Goal: Complete application form

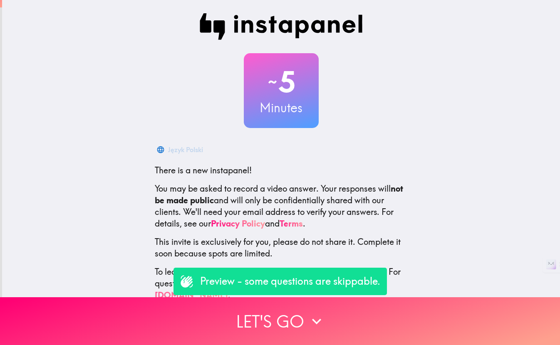
click at [433, 200] on div "~ 5 Minutes Język Polski There is a new instapanel! You may be asked to record …" at bounding box center [281, 157] width 558 height 314
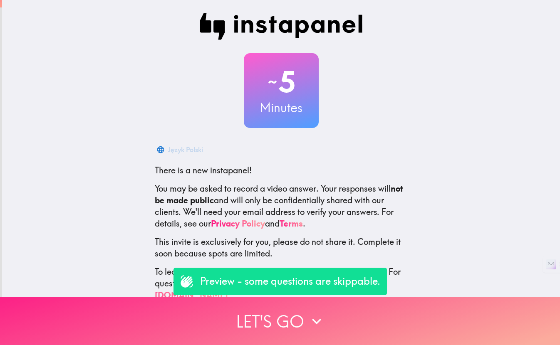
click at [413, 299] on button "Let's go" at bounding box center [280, 321] width 560 height 48
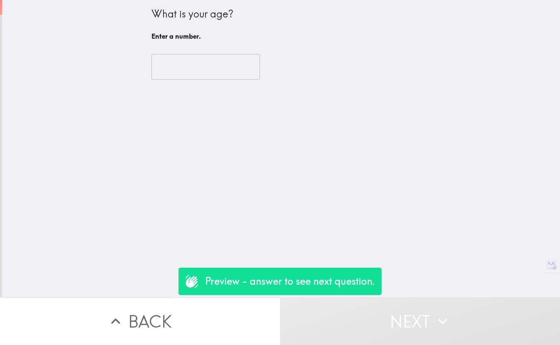
click at [209, 74] on input "number" at bounding box center [205, 67] width 109 height 26
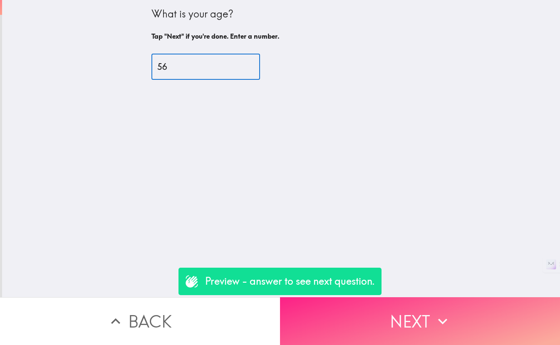
type input "56"
click at [405, 300] on button "Next" at bounding box center [420, 321] width 280 height 48
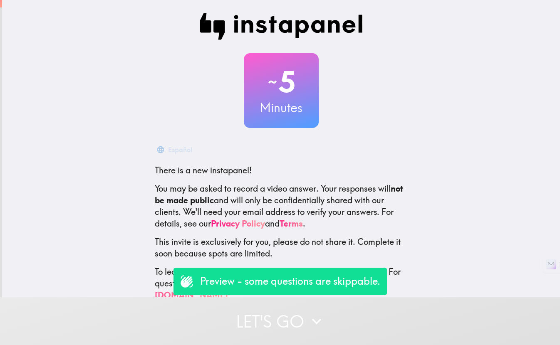
click at [320, 304] on button "Let's go" at bounding box center [280, 321] width 560 height 48
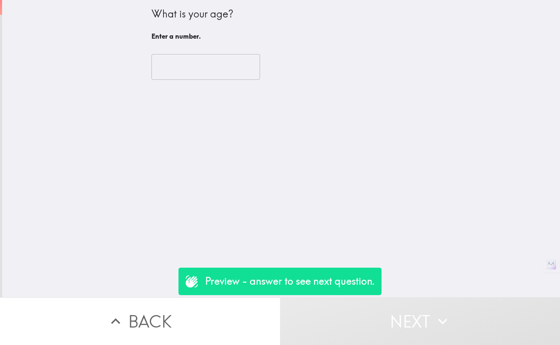
click at [224, 75] on input "number" at bounding box center [205, 67] width 109 height 26
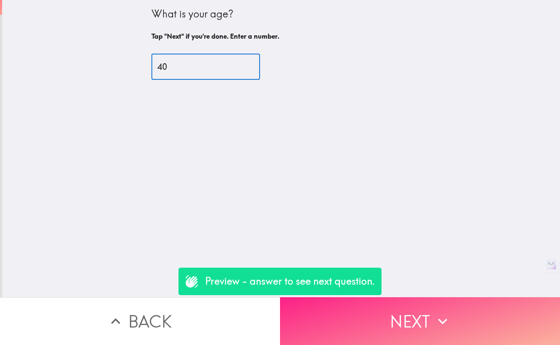
type input "40"
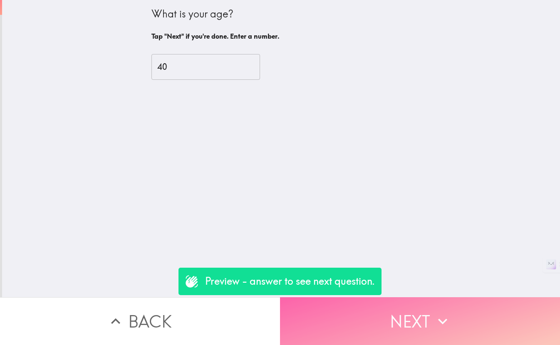
click at [402, 297] on button "Next" at bounding box center [420, 321] width 280 height 48
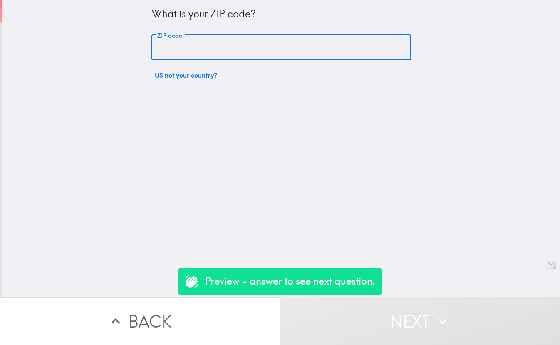
click at [209, 48] on input "ZIP code" at bounding box center [281, 48] width 260 height 26
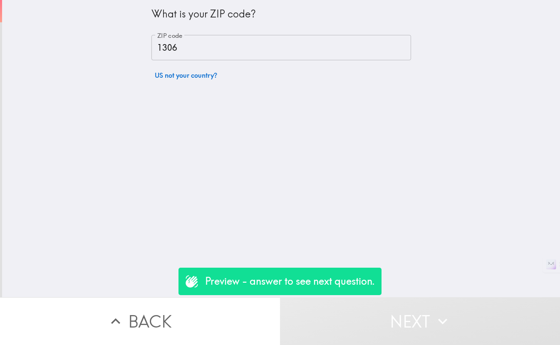
click at [205, 86] on div "What is your ZIP code? ZIP code 1306 ZIP code US not your country?" at bounding box center [281, 148] width 558 height 297
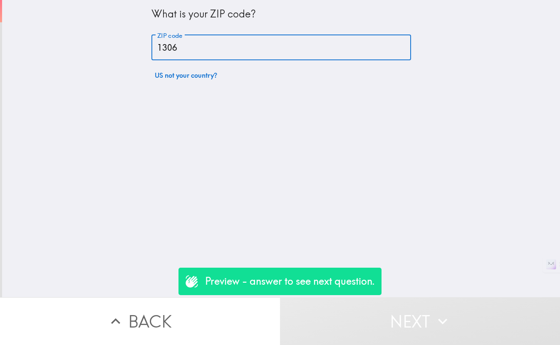
click at [221, 50] on input "1306" at bounding box center [281, 48] width 260 height 26
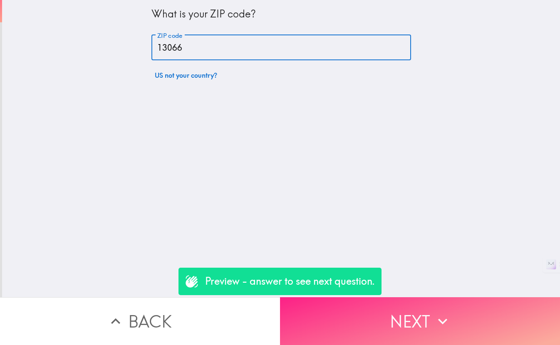
type input "13066"
click at [469, 297] on button "Next" at bounding box center [420, 321] width 280 height 48
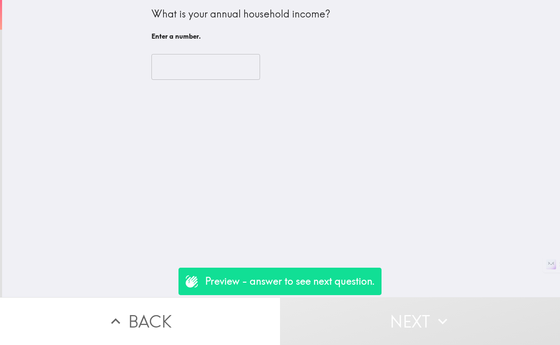
click at [229, 69] on input "number" at bounding box center [205, 67] width 109 height 26
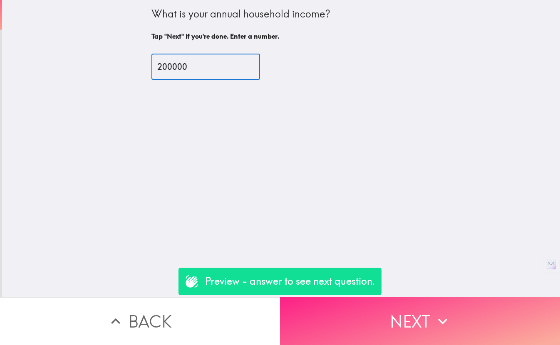
type input "200000"
click at [433, 312] on icon "button" at bounding box center [442, 321] width 18 height 18
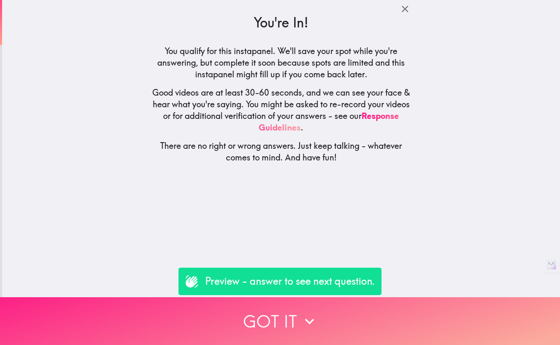
click at [425, 312] on button "Got it" at bounding box center [280, 321] width 560 height 48
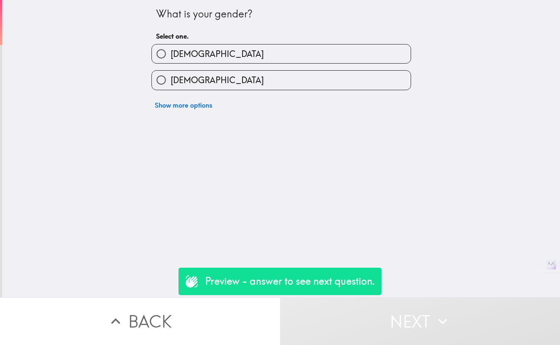
click at [321, 86] on label "Female" at bounding box center [281, 80] width 259 height 19
click at [171, 86] on input "Female" at bounding box center [161, 80] width 19 height 19
radio input "true"
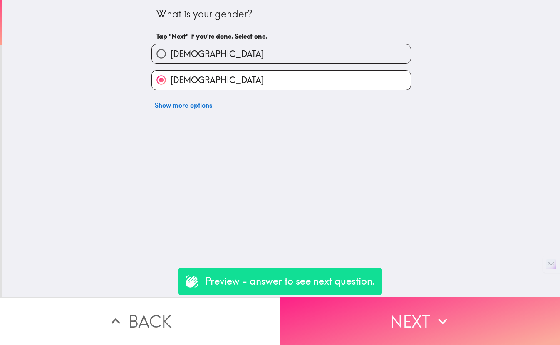
click at [418, 299] on button "Next" at bounding box center [420, 321] width 280 height 48
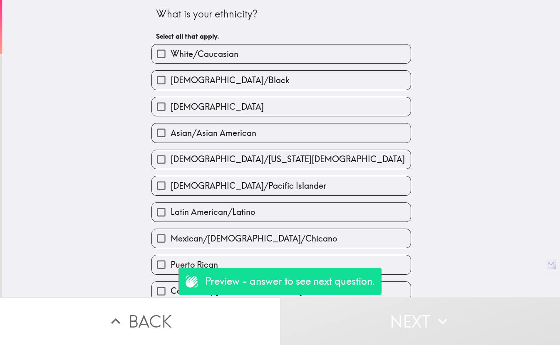
click at [304, 71] on label "African American/Black" at bounding box center [281, 80] width 259 height 19
click at [171, 71] on input "African American/Black" at bounding box center [161, 80] width 19 height 19
checkbox input "true"
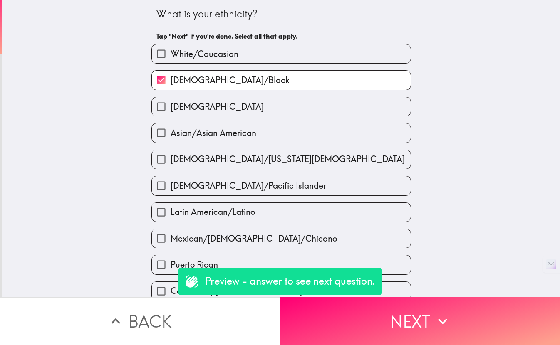
click at [325, 59] on label "White/Caucasian" at bounding box center [281, 54] width 259 height 19
click at [171, 59] on input "White/Caucasian" at bounding box center [161, 54] width 19 height 19
checkbox input "true"
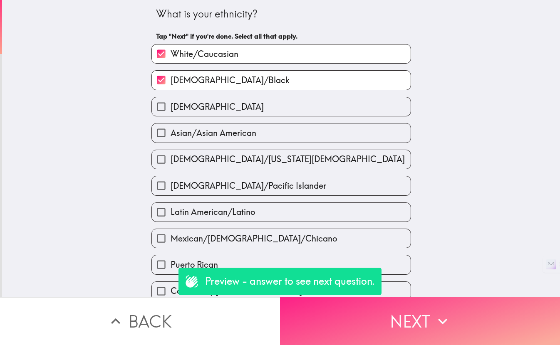
click at [441, 312] on icon "button" at bounding box center [442, 321] width 18 height 18
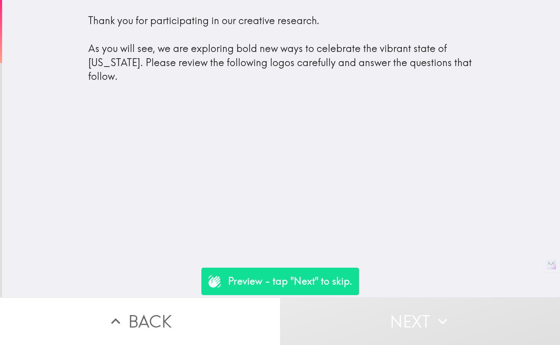
click at [386, 297] on button "Next" at bounding box center [420, 321] width 280 height 48
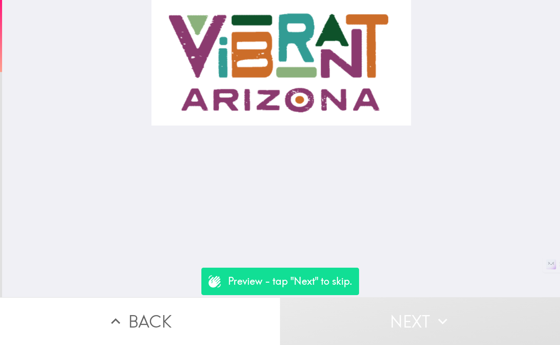
click at [391, 305] on button "Next" at bounding box center [420, 321] width 280 height 48
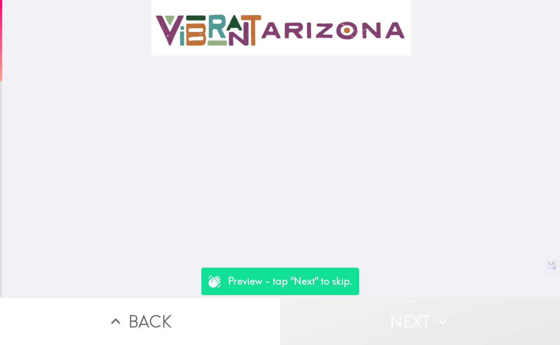
click at [391, 305] on button "Next" at bounding box center [420, 321] width 280 height 48
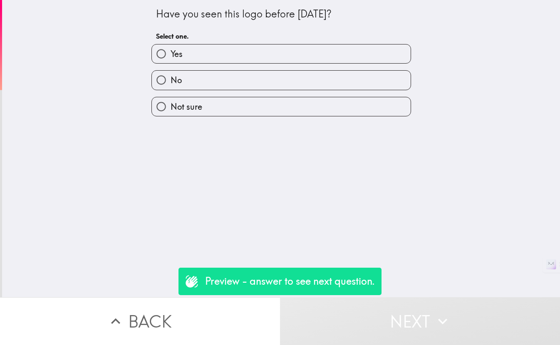
click at [298, 56] on label "Yes" at bounding box center [281, 54] width 259 height 19
click at [171, 56] on input "Yes" at bounding box center [161, 54] width 19 height 19
radio input "true"
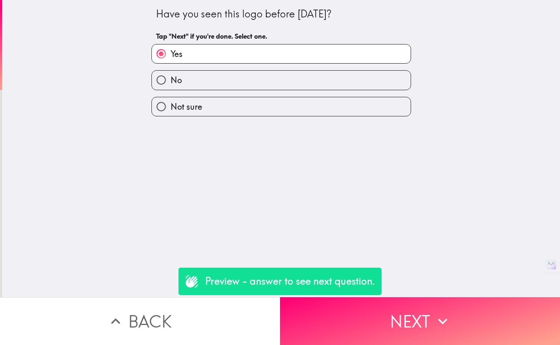
drag, startPoint x: 459, startPoint y: 314, endPoint x: 347, endPoint y: 93, distance: 247.6
click at [347, 93] on div "Have you seen this logo before today? Tap "Next" if you're done. Select one. Ye…" at bounding box center [280, 172] width 560 height 345
click at [347, 106] on label "Not sure" at bounding box center [281, 106] width 259 height 19
click at [171, 106] on input "Not sure" at bounding box center [161, 106] width 19 height 19
radio input "true"
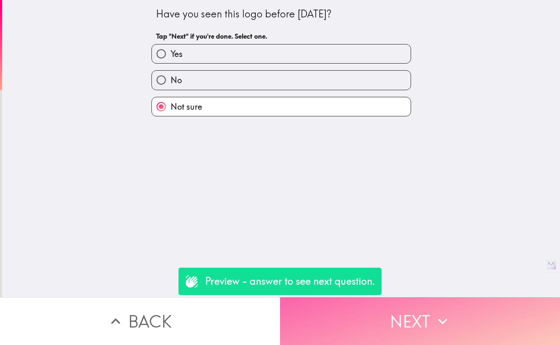
click at [474, 299] on button "Next" at bounding box center [420, 321] width 280 height 48
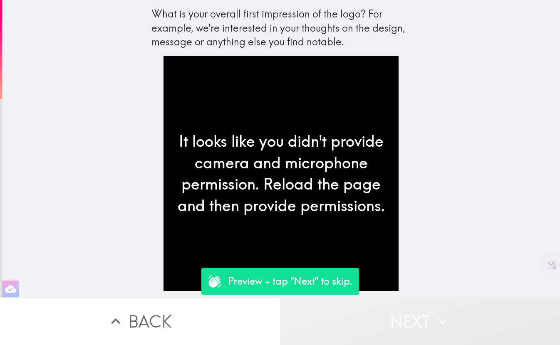
click at [447, 312] on icon "button" at bounding box center [442, 321] width 18 height 18
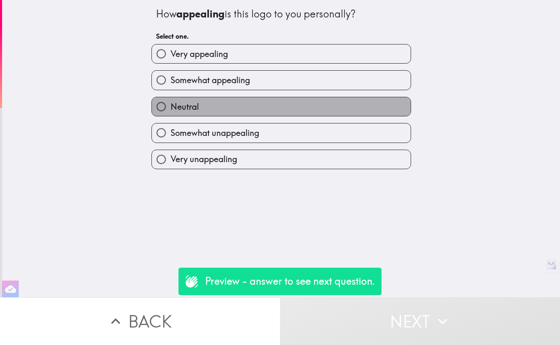
click at [298, 109] on label "Neutral" at bounding box center [281, 106] width 259 height 19
click at [171, 109] on input "Neutral" at bounding box center [161, 106] width 19 height 19
radio input "true"
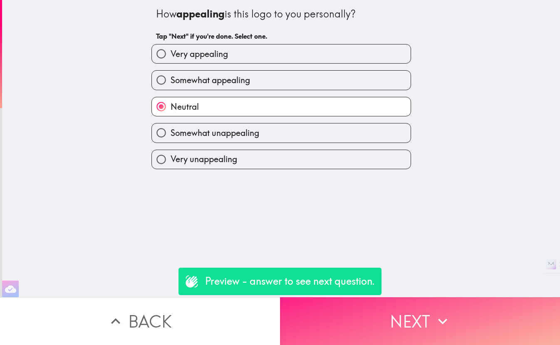
click at [473, 297] on button "Next" at bounding box center [420, 321] width 280 height 48
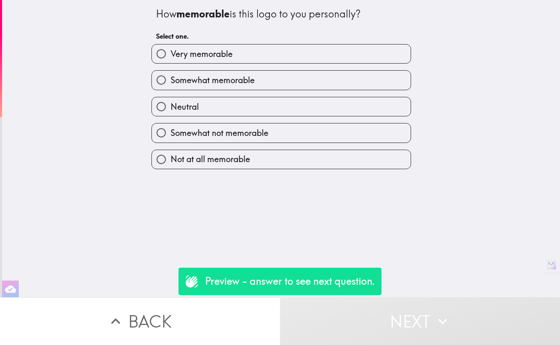
click at [344, 69] on div "Somewhat memorable" at bounding box center [278, 77] width 266 height 26
click at [364, 69] on div "Somewhat memorable" at bounding box center [278, 77] width 266 height 26
click at [364, 84] on label "Somewhat memorable" at bounding box center [281, 80] width 259 height 19
click at [171, 84] on input "Somewhat memorable" at bounding box center [161, 80] width 19 height 19
radio input "true"
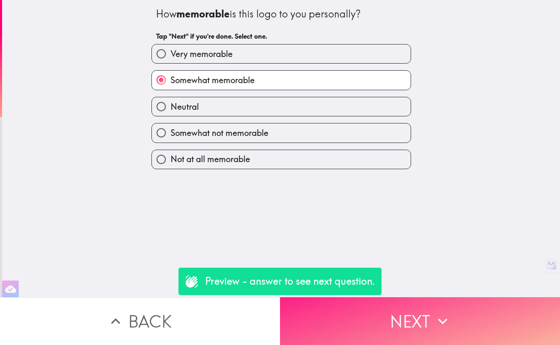
click at [445, 297] on button "Next" at bounding box center [420, 321] width 280 height 48
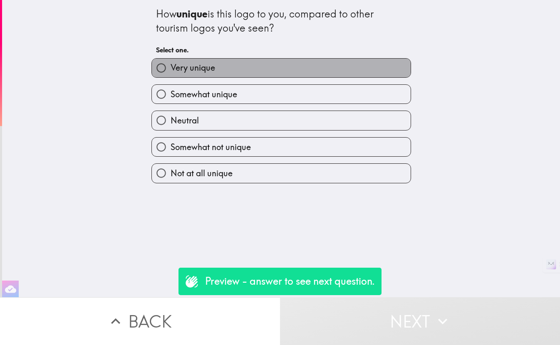
click at [347, 71] on label "Very unique" at bounding box center [281, 68] width 259 height 19
click at [171, 71] on input "Very unique" at bounding box center [161, 68] width 19 height 19
radio input "true"
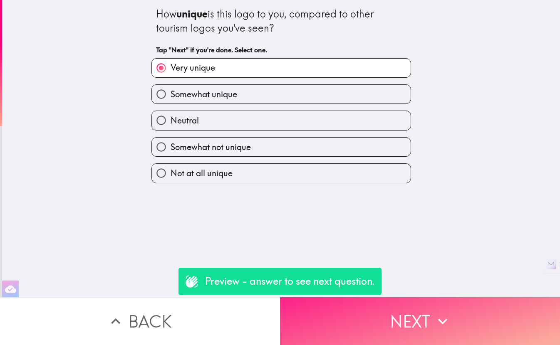
click at [452, 305] on button "Next" at bounding box center [420, 321] width 280 height 48
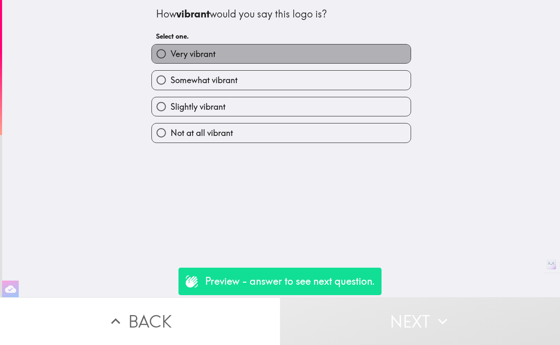
click at [336, 50] on label "Very vibrant" at bounding box center [281, 54] width 259 height 19
click at [171, 50] on input "Very vibrant" at bounding box center [161, 54] width 19 height 19
radio input "true"
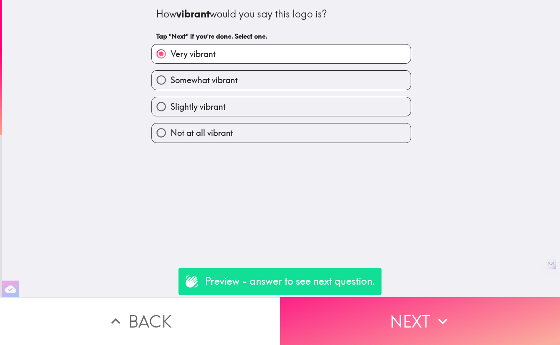
click at [468, 302] on button "Next" at bounding box center [420, 321] width 280 height 48
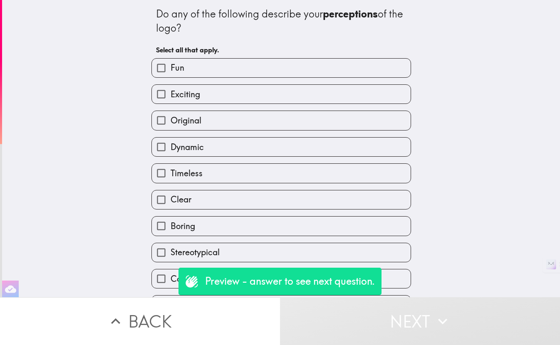
click at [348, 82] on div "Exciting" at bounding box center [278, 91] width 266 height 26
click at [368, 134] on div "Dynamic" at bounding box center [278, 144] width 266 height 26
click at [359, 121] on label "Original" at bounding box center [281, 120] width 259 height 19
click at [171, 121] on input "Original" at bounding box center [161, 120] width 19 height 19
checkbox input "true"
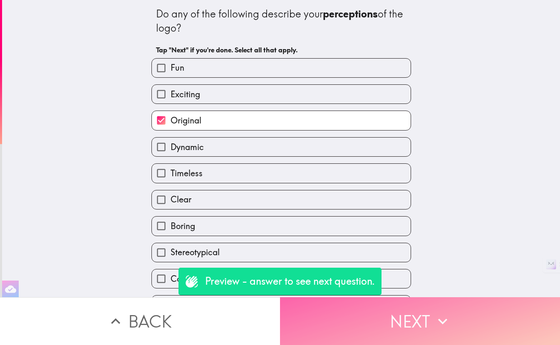
click at [486, 309] on button "Next" at bounding box center [420, 321] width 280 height 48
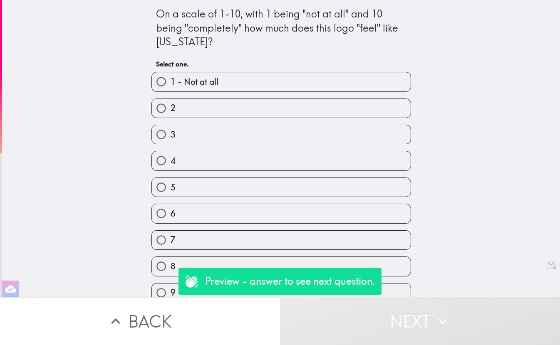
click at [335, 147] on div "4" at bounding box center [278, 157] width 266 height 26
click at [341, 243] on label "7" at bounding box center [281, 240] width 259 height 19
click at [171, 243] on input "7" at bounding box center [161, 240] width 19 height 19
radio input "true"
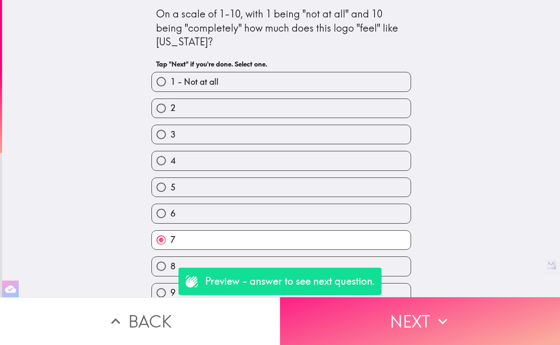
click at [492, 303] on button "Next" at bounding box center [420, 321] width 280 height 48
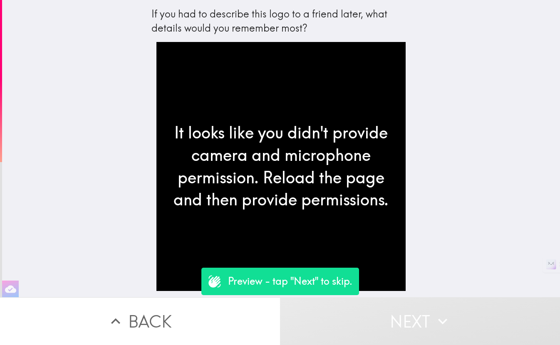
click at [448, 312] on icon "button" at bounding box center [442, 321] width 18 height 18
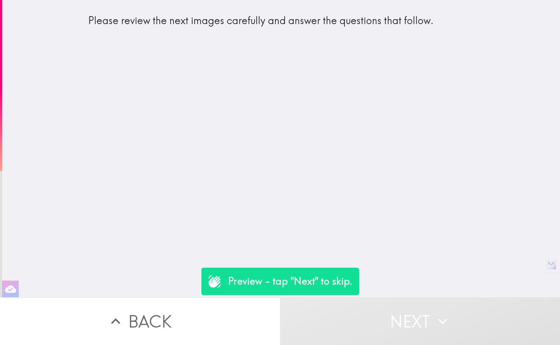
click at [447, 305] on button "Next" at bounding box center [420, 321] width 280 height 48
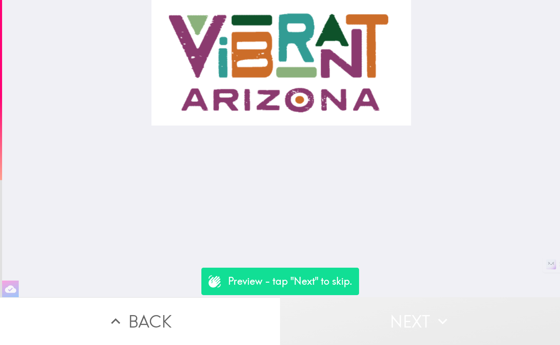
click at [447, 305] on button "Next" at bounding box center [420, 321] width 280 height 48
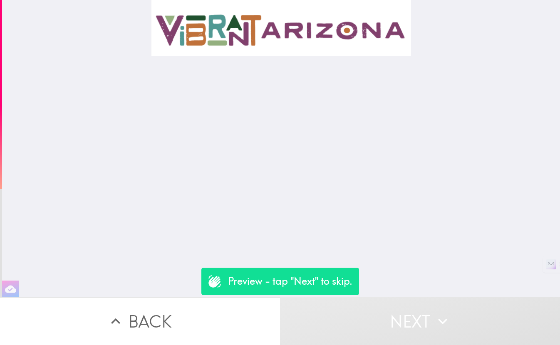
click at [447, 305] on button "Next" at bounding box center [420, 321] width 280 height 48
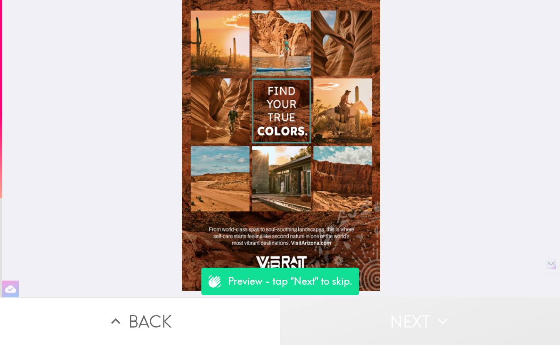
click at [447, 305] on button "Next" at bounding box center [420, 321] width 280 height 48
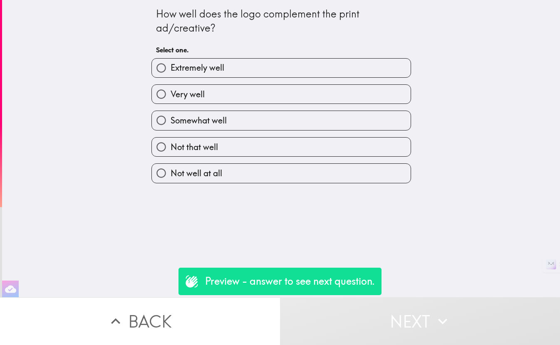
click at [327, 119] on label "Somewhat well" at bounding box center [281, 120] width 259 height 19
click at [171, 119] on input "Somewhat well" at bounding box center [161, 120] width 19 height 19
radio input "true"
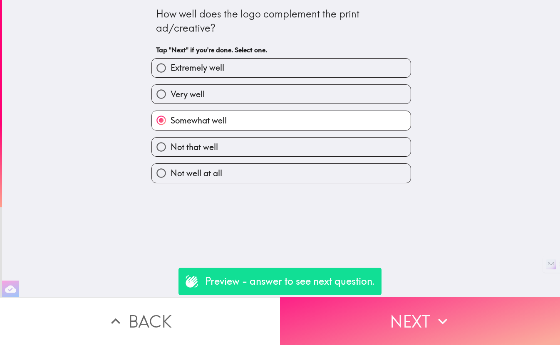
click at [469, 297] on button "Next" at bounding box center [420, 321] width 280 height 48
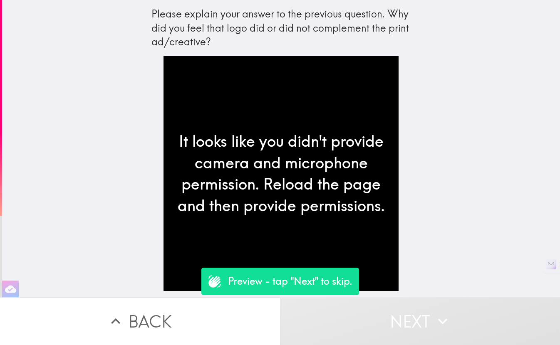
click at [478, 305] on button "Next" at bounding box center [420, 321] width 280 height 48
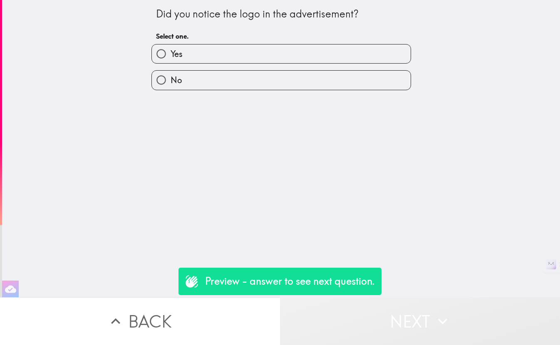
click at [477, 305] on button "Next" at bounding box center [420, 321] width 280 height 48
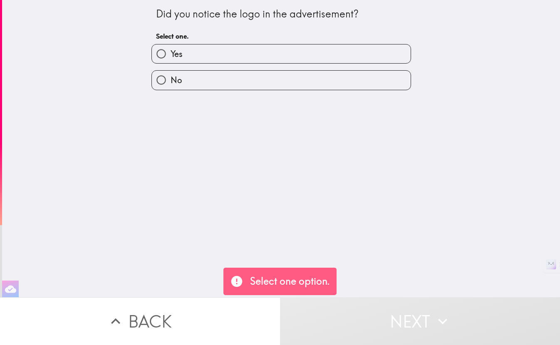
click at [339, 54] on label "Yes" at bounding box center [281, 54] width 259 height 19
click at [171, 54] on input "Yes" at bounding box center [161, 54] width 19 height 19
radio input "true"
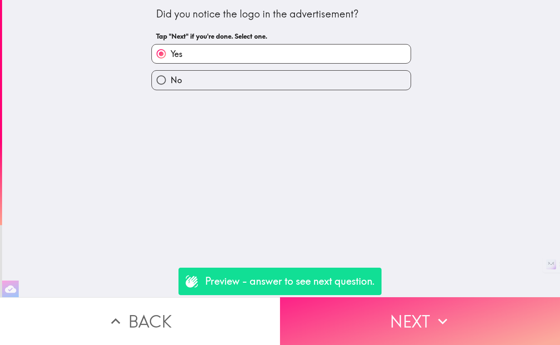
click at [462, 314] on button "Next" at bounding box center [420, 321] width 280 height 48
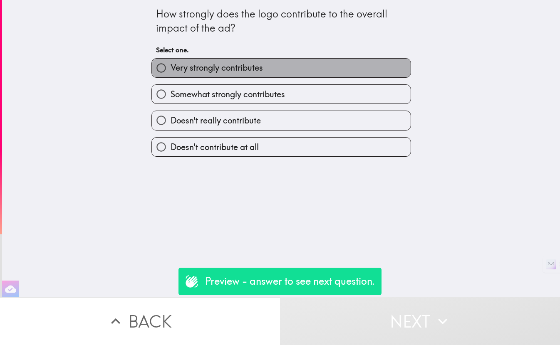
click at [365, 75] on label "Very strongly contributes" at bounding box center [281, 68] width 259 height 19
click at [171, 75] on input "Very strongly contributes" at bounding box center [161, 68] width 19 height 19
radio input "true"
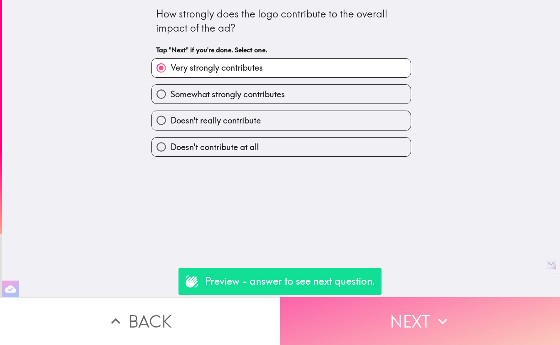
click at [476, 304] on button "Next" at bounding box center [420, 321] width 280 height 48
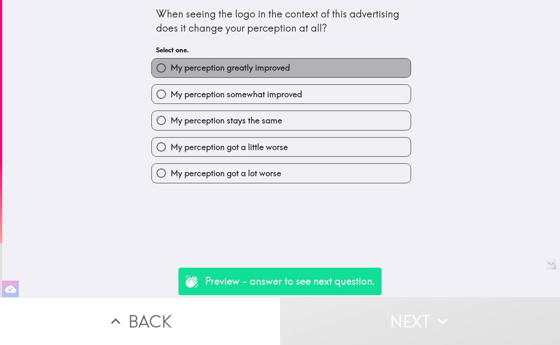
click at [354, 71] on label "My perception greatly improved" at bounding box center [281, 68] width 259 height 19
click at [171, 71] on input "My perception greatly improved" at bounding box center [161, 68] width 19 height 19
radio input "true"
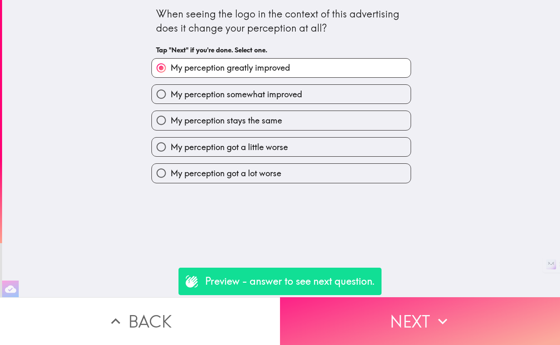
click at [495, 304] on button "Next" at bounding box center [420, 321] width 280 height 48
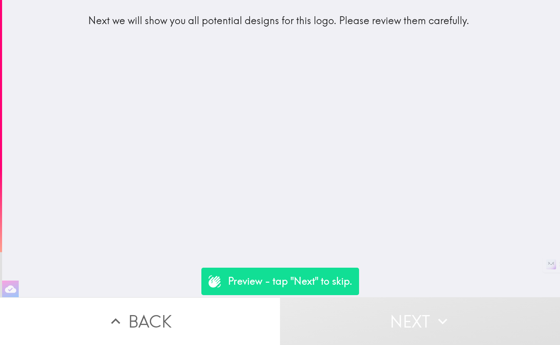
click at [414, 307] on button "Next" at bounding box center [420, 321] width 280 height 48
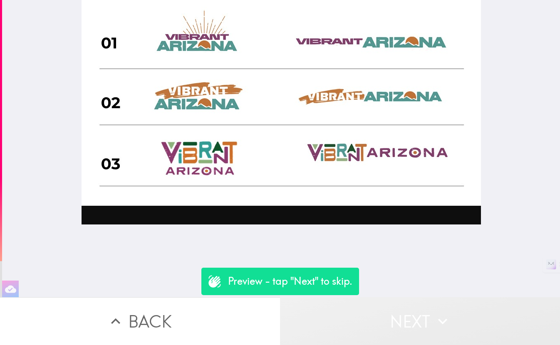
click at [414, 307] on button "Next" at bounding box center [420, 321] width 280 height 48
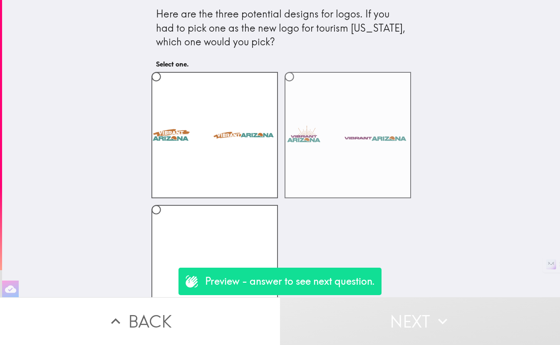
click at [334, 120] on label at bounding box center [347, 135] width 126 height 126
click at [299, 86] on input "radio" at bounding box center [289, 76] width 19 height 19
radio input "true"
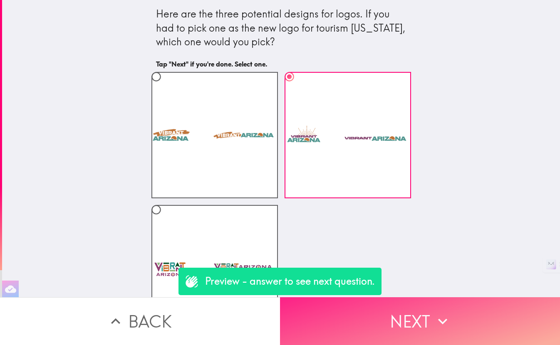
click at [400, 303] on button "Next" at bounding box center [420, 321] width 280 height 48
